Goal: Task Accomplishment & Management: Use online tool/utility

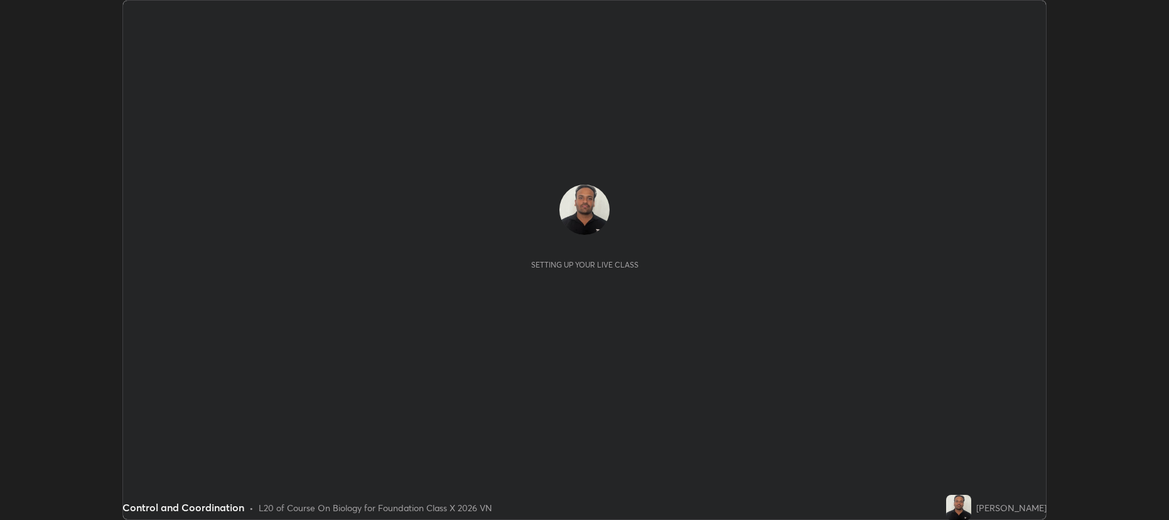
scroll to position [520, 1168]
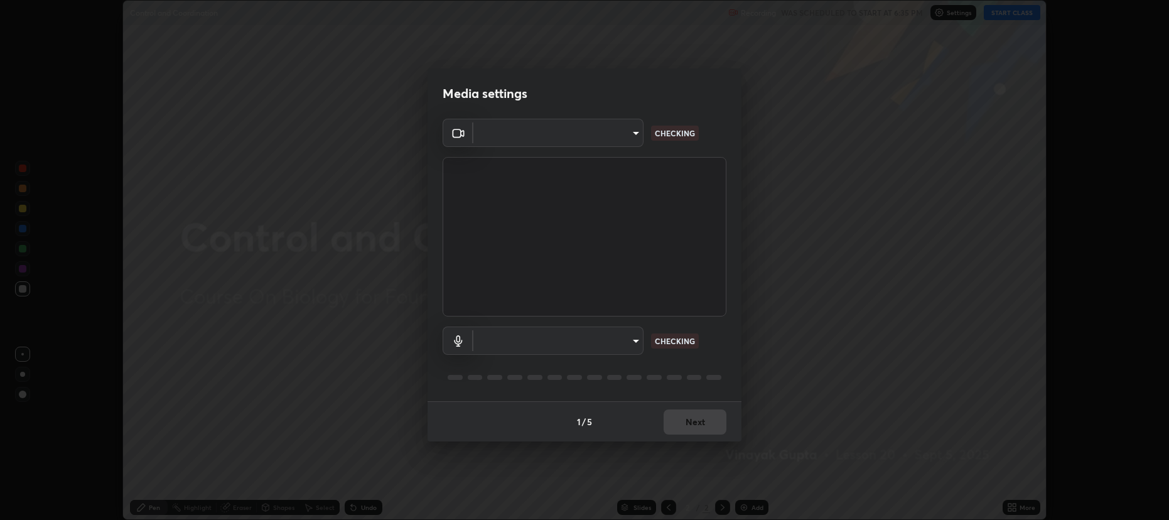
type input "274010abedf3a966fff1deb315cf8660767be7c8ffc22c31cb11d1c058d087d4"
type input "default"
click at [692, 428] on div "1 / 5 Next" at bounding box center [584, 421] width 314 height 40
click at [695, 414] on div "1 / 5 Next" at bounding box center [584, 421] width 314 height 40
click at [692, 429] on div "1 / 5 Next" at bounding box center [584, 421] width 314 height 40
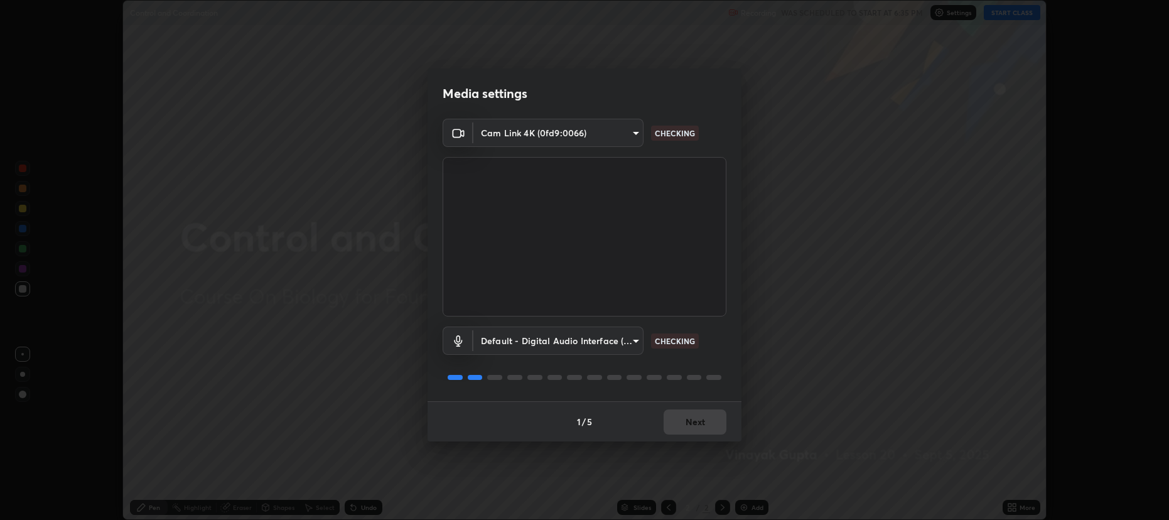
click at [697, 417] on div "1 / 5 Next" at bounding box center [584, 421] width 314 height 40
click at [694, 429] on div "1 / 5 Next" at bounding box center [584, 421] width 314 height 40
click at [700, 414] on div "1 / 5 Next" at bounding box center [584, 421] width 314 height 40
click at [699, 426] on div "1 / 5 Next" at bounding box center [584, 421] width 314 height 40
click at [700, 410] on div "1 / 5 Next" at bounding box center [584, 421] width 314 height 40
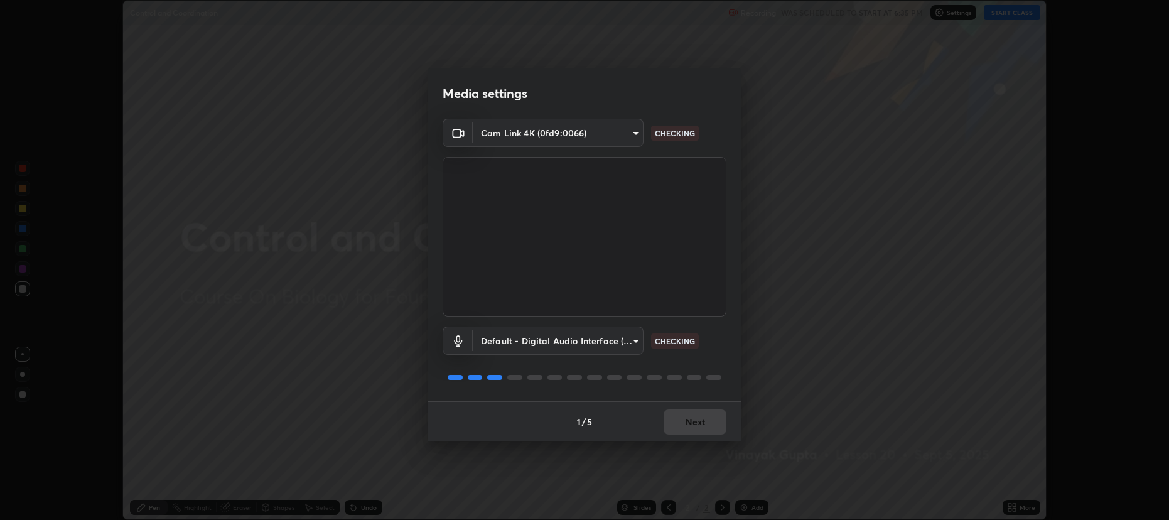
click at [699, 424] on div "1 / 5 Next" at bounding box center [584, 421] width 314 height 40
click at [700, 410] on div "1 / 5 Next" at bounding box center [584, 421] width 314 height 40
click at [697, 424] on div "1 / 5 Next" at bounding box center [584, 421] width 314 height 40
click at [695, 424] on div "1 / 5 Next" at bounding box center [584, 421] width 314 height 40
click at [694, 427] on div "1 / 5 Next" at bounding box center [584, 421] width 314 height 40
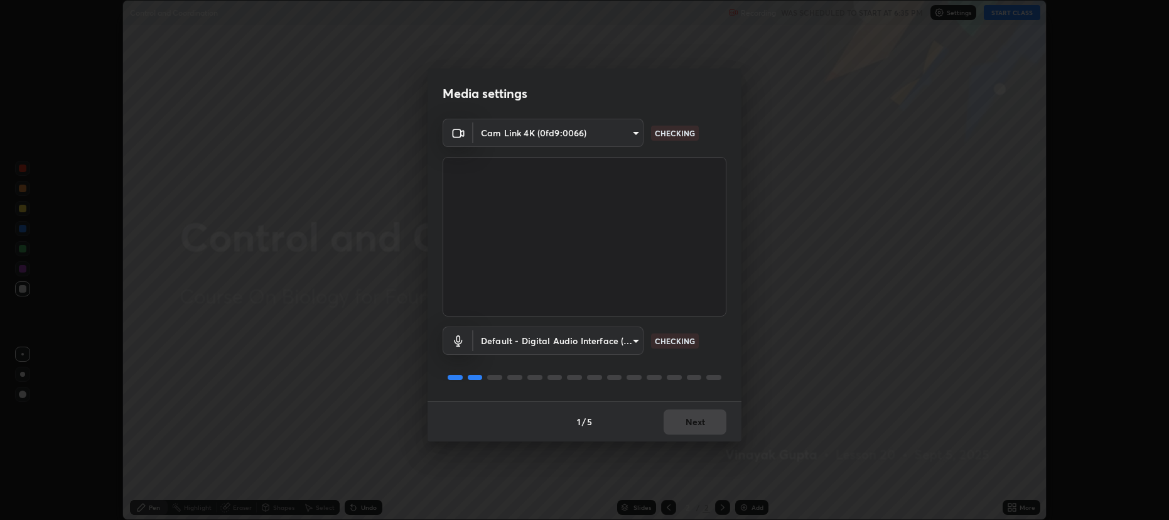
click at [697, 414] on div "1 / 5 Next" at bounding box center [584, 421] width 314 height 40
click at [691, 429] on div "1 / 5 Next" at bounding box center [584, 421] width 314 height 40
click at [696, 414] on div "1 / 5 Next" at bounding box center [584, 421] width 314 height 40
click at [694, 430] on button "Next" at bounding box center [694, 421] width 63 height 25
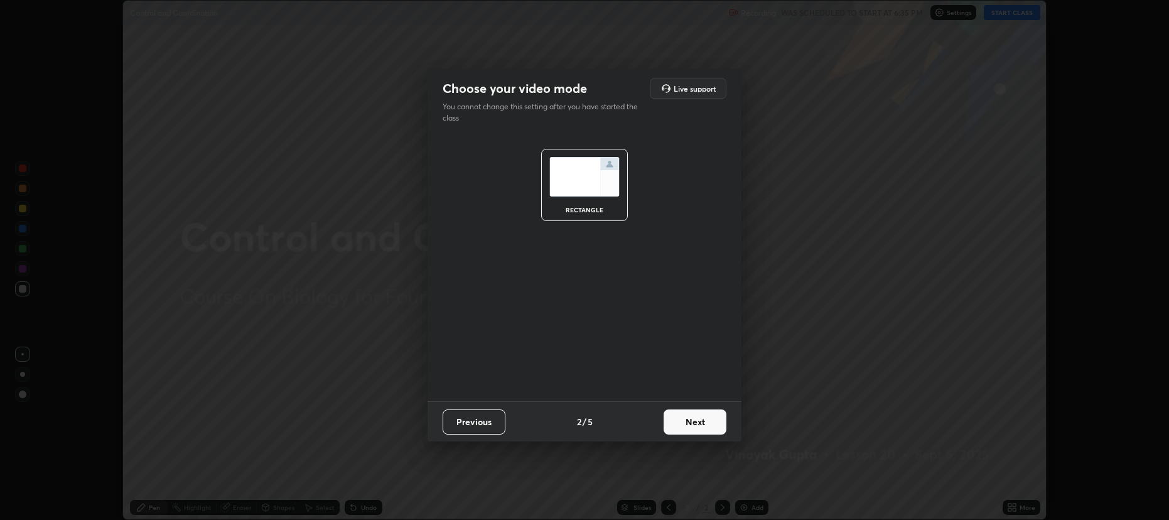
click at [697, 413] on button "Next" at bounding box center [694, 421] width 63 height 25
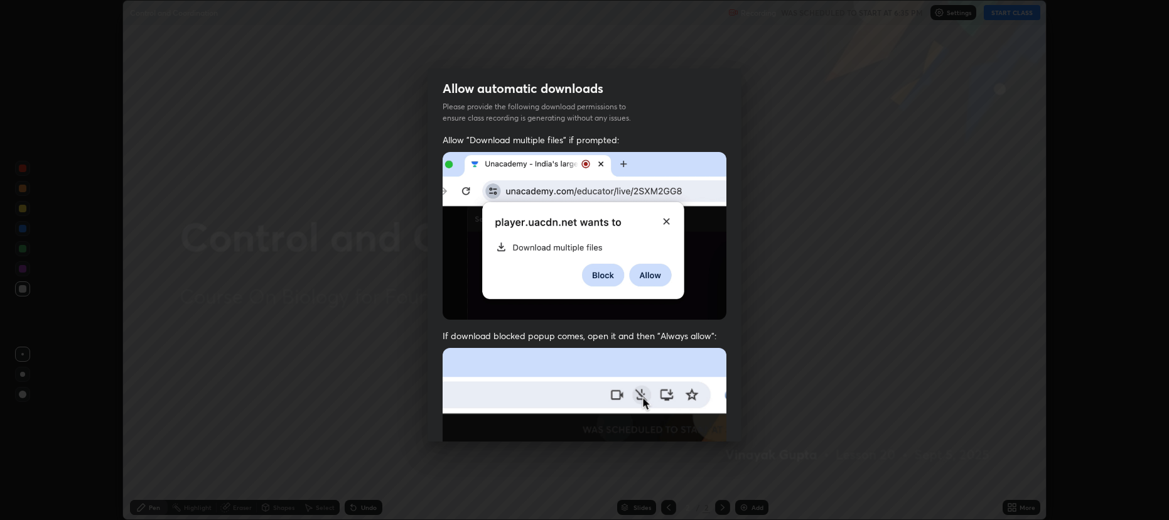
click at [693, 426] on img at bounding box center [584, 485] width 284 height 274
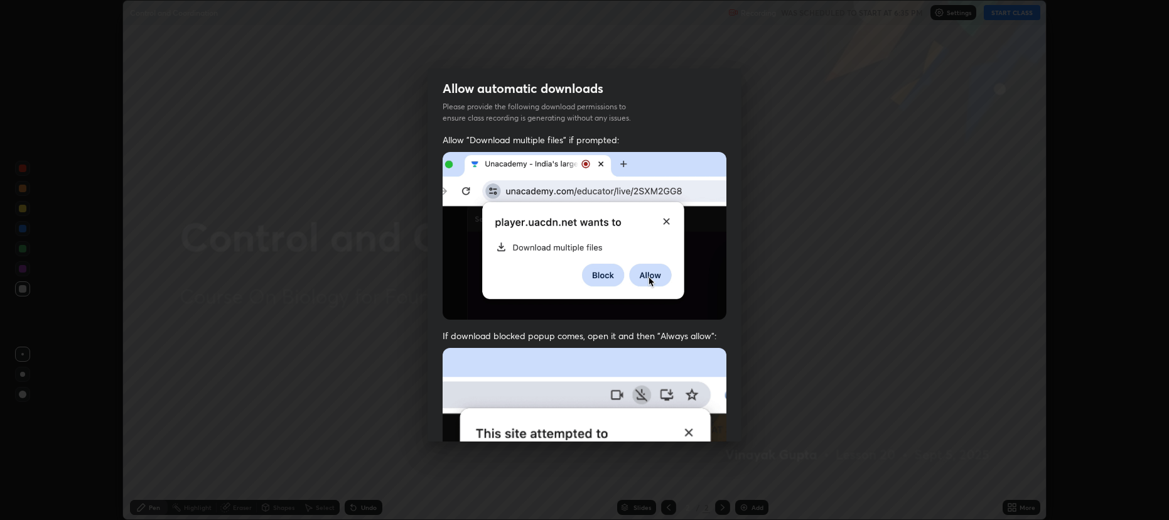
click at [697, 411] on img at bounding box center [584, 485] width 284 height 274
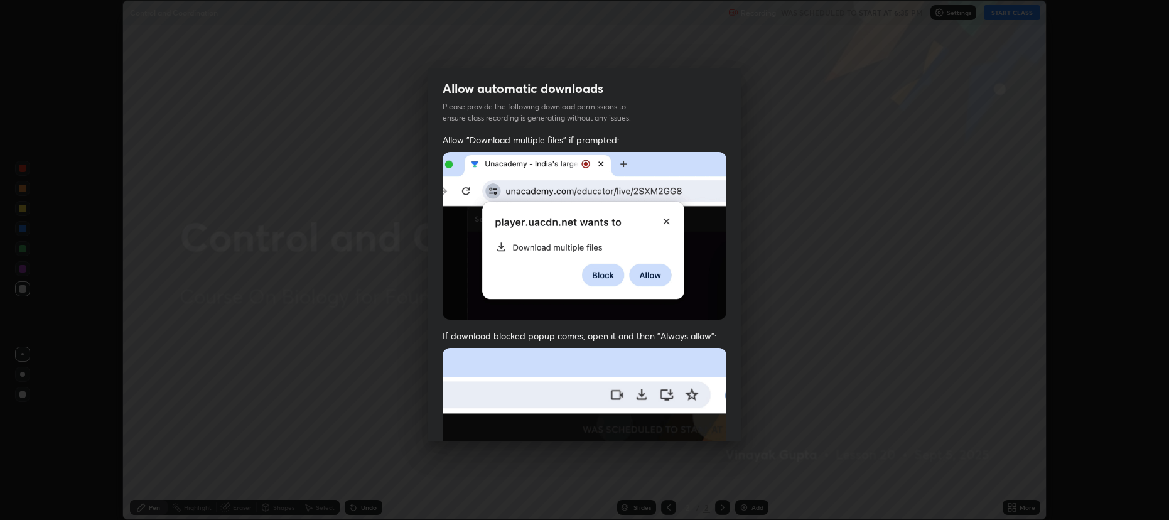
click at [694, 425] on img at bounding box center [584, 485] width 284 height 274
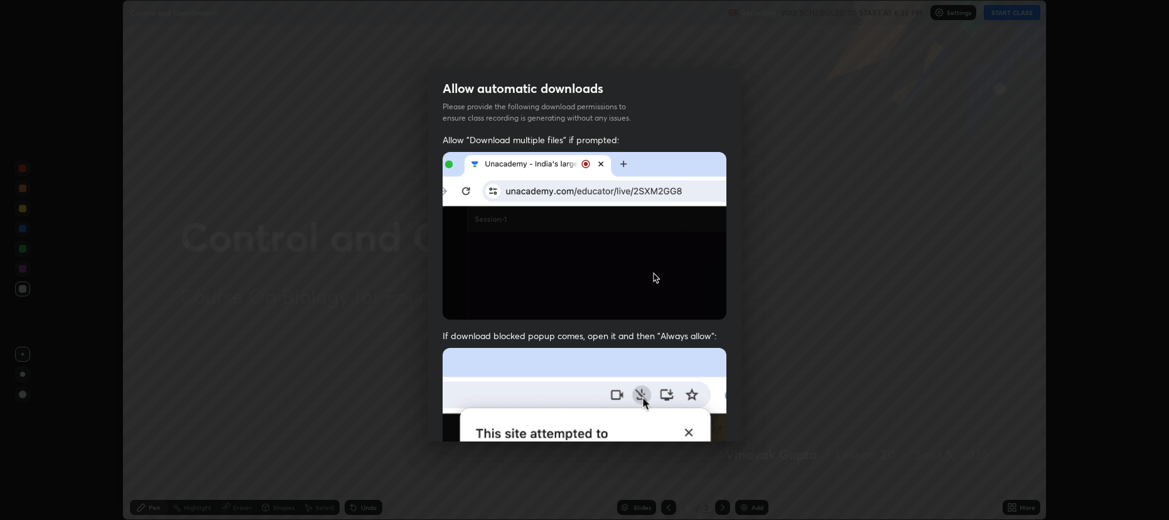
click at [698, 412] on img at bounding box center [584, 485] width 284 height 274
click at [694, 425] on img at bounding box center [584, 485] width 284 height 274
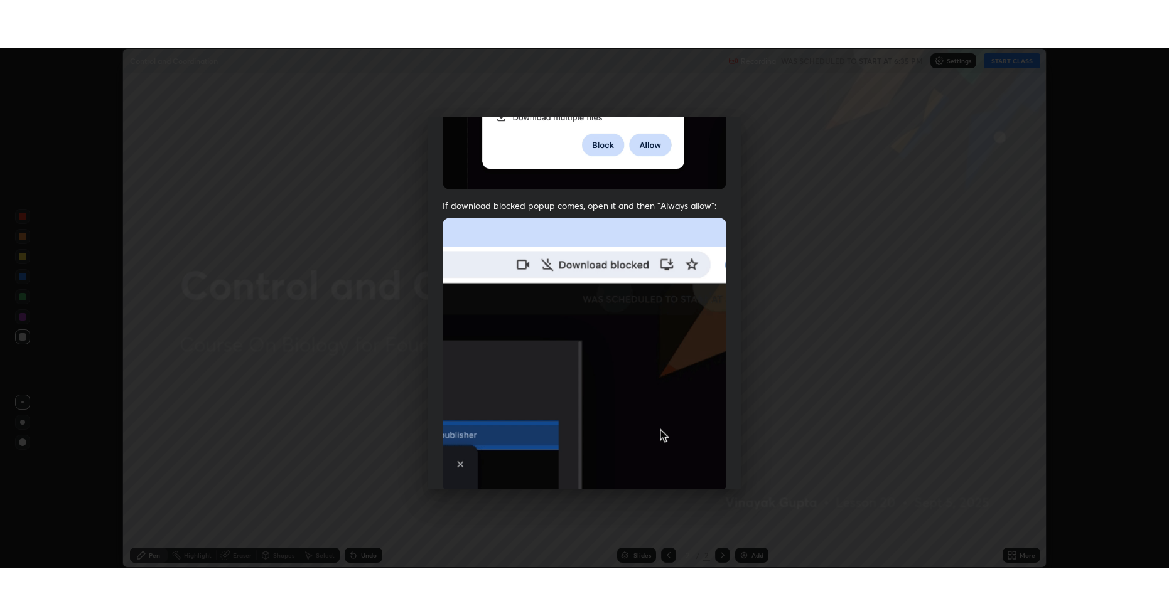
scroll to position [255, 0]
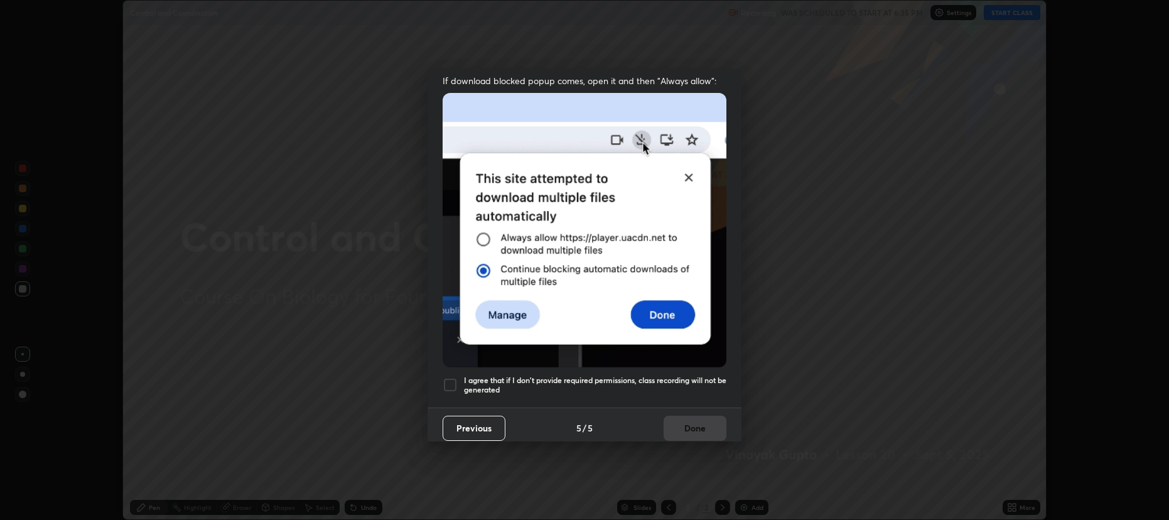
click at [624, 380] on h5 "I agree that if I don't provide required permissions, class recording will not …" at bounding box center [595, 384] width 262 height 19
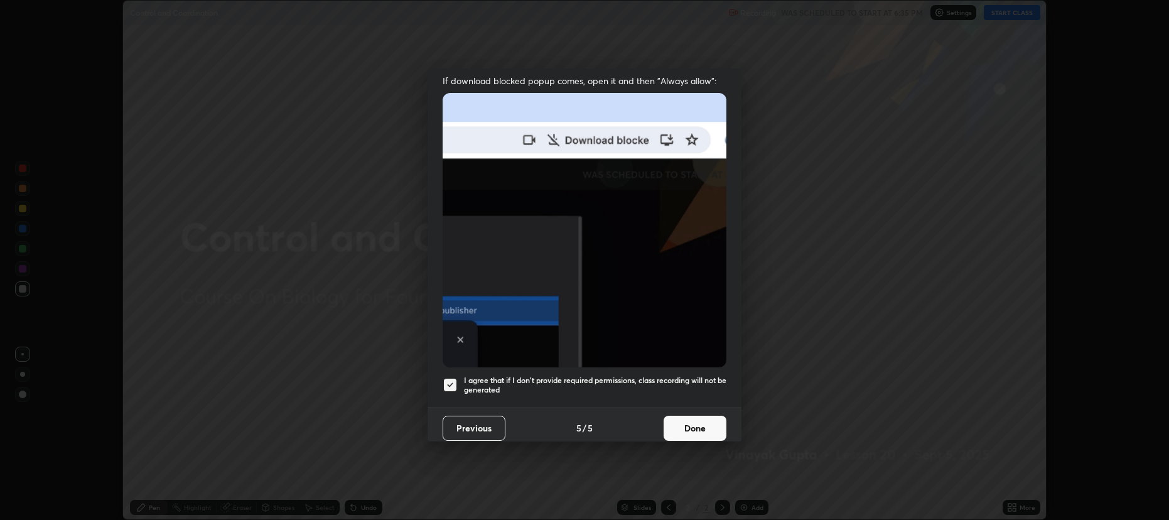
click at [700, 417] on button "Done" at bounding box center [694, 427] width 63 height 25
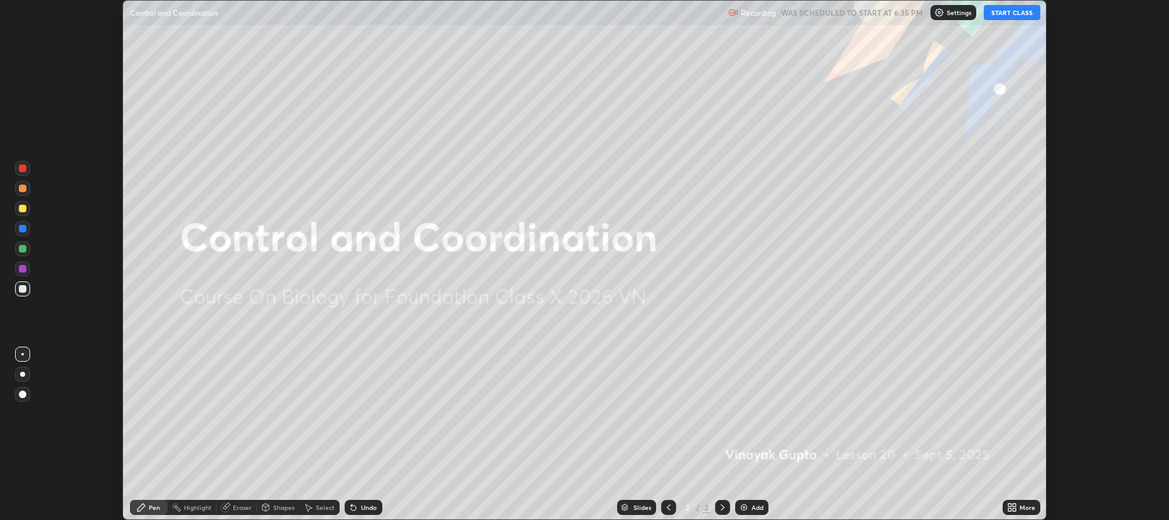
click at [1014, 510] on icon at bounding box center [1013, 509] width 3 height 3
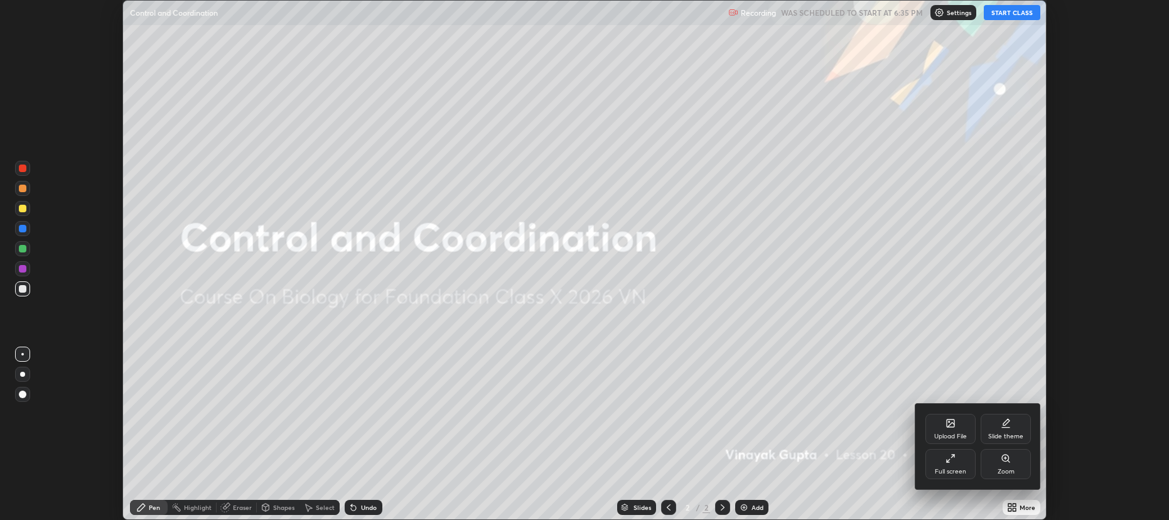
click at [965, 468] on div "Full screen" at bounding box center [950, 471] width 31 height 6
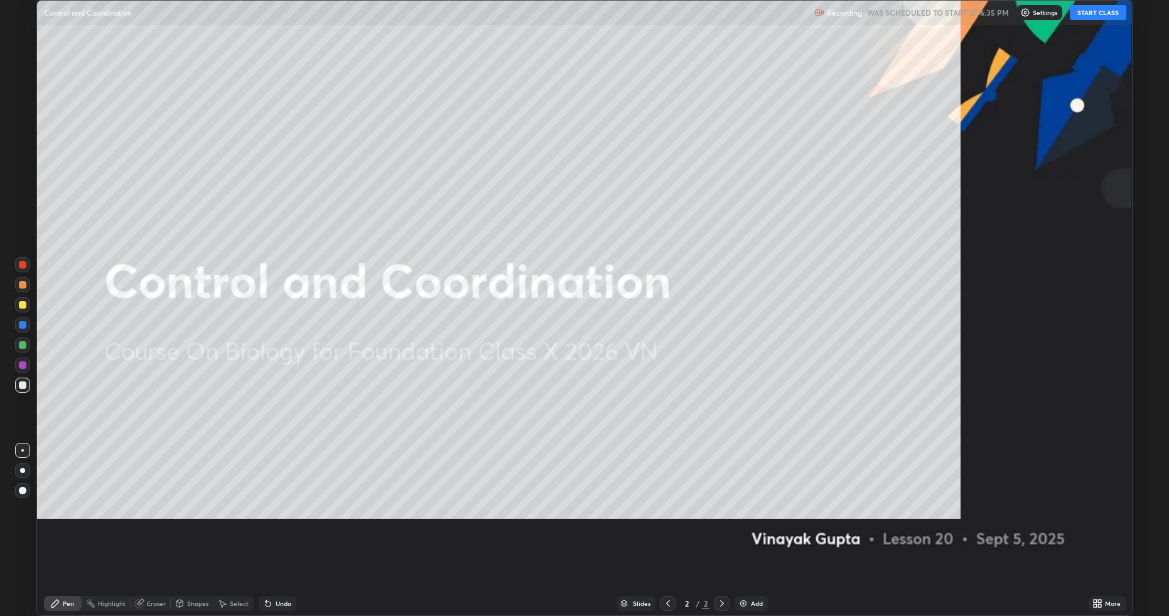
scroll to position [616, 1168]
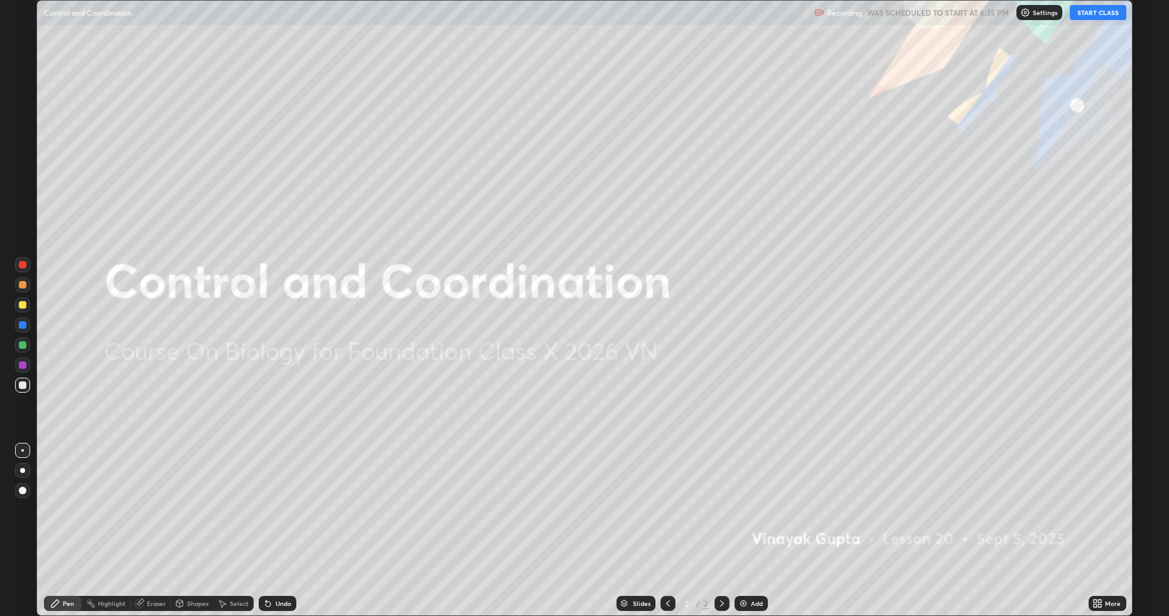
click at [1120, 14] on button "START CLASS" at bounding box center [1097, 12] width 56 height 15
